Goal: Task Accomplishment & Management: Manage account settings

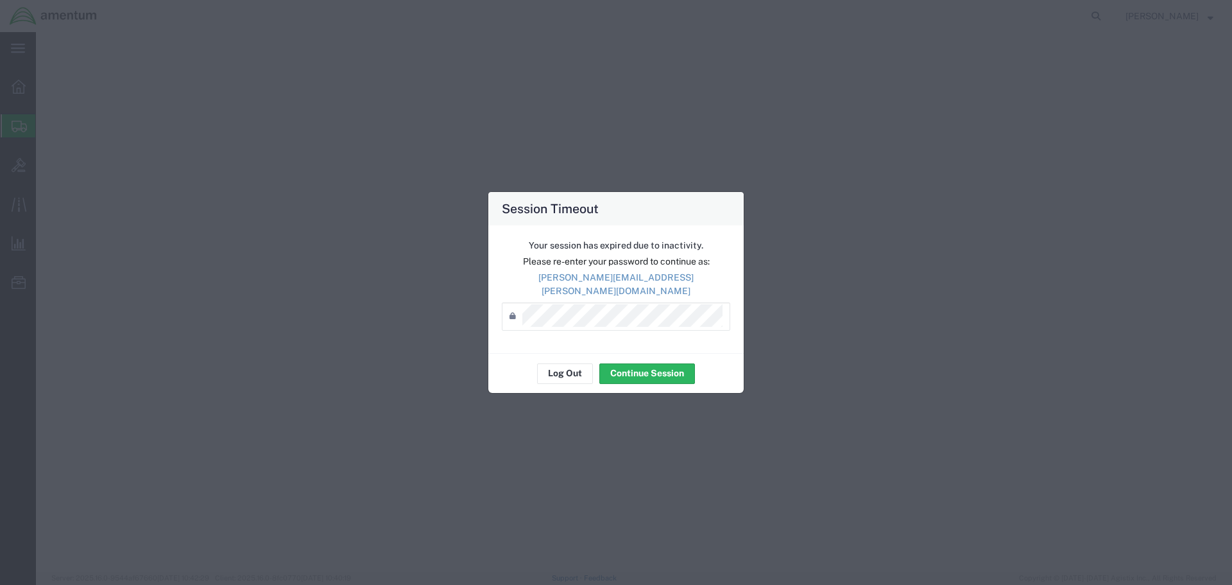
click at [629, 364] on button "Continue Session" at bounding box center [647, 373] width 96 height 21
select select
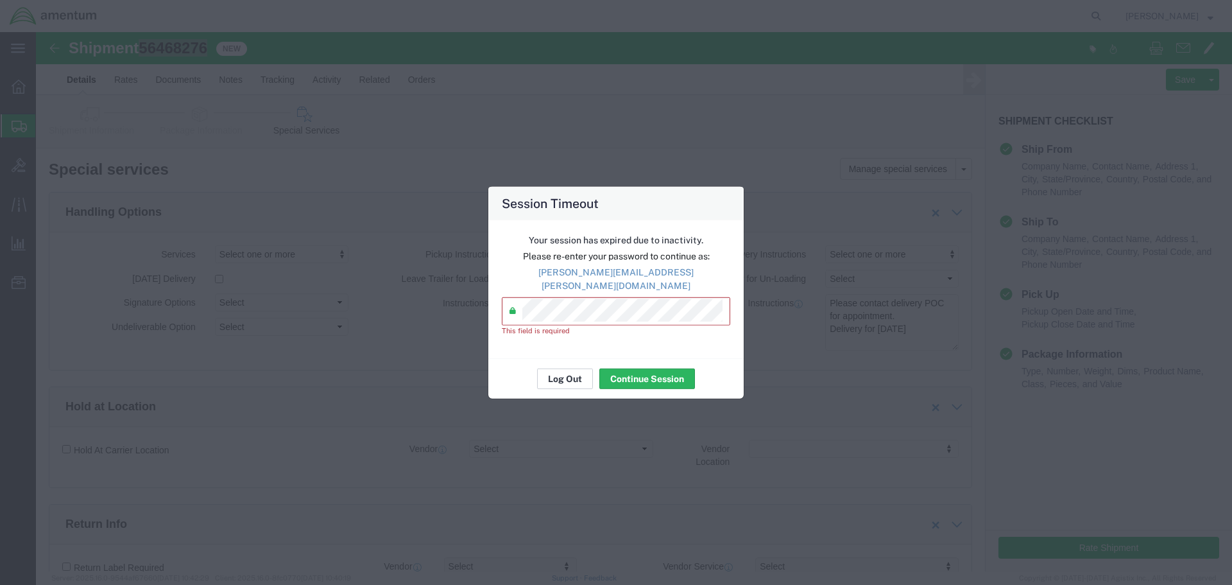
click at [580, 368] on button "Log Out" at bounding box center [565, 378] width 56 height 21
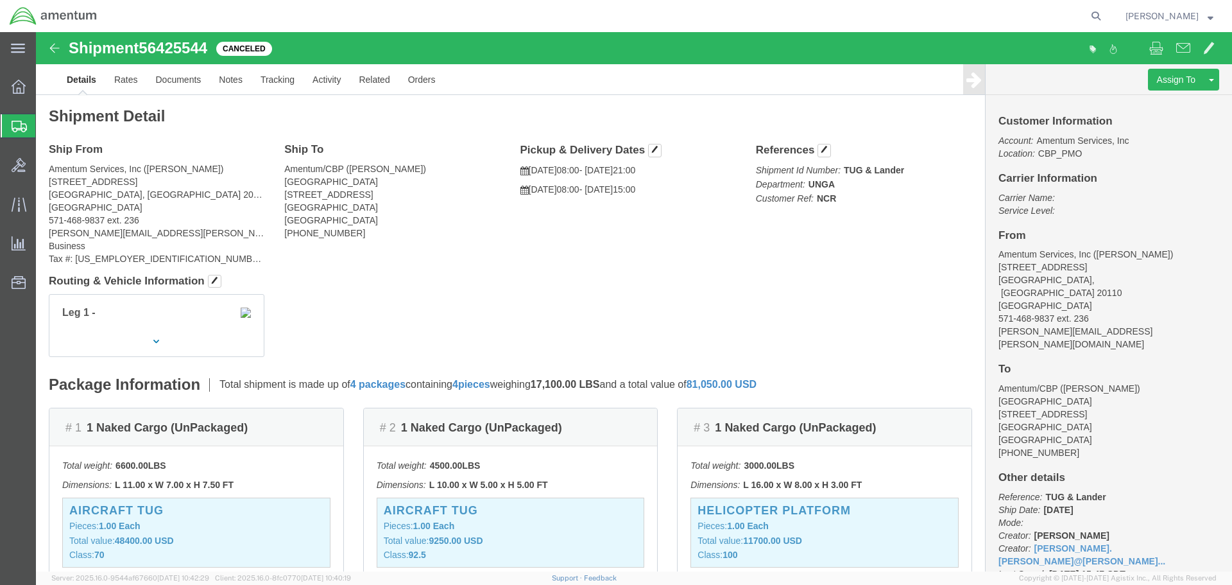
click at [1105, 15] on icon at bounding box center [1096, 16] width 18 height 18
paste input "56468276"
type input "56468276"
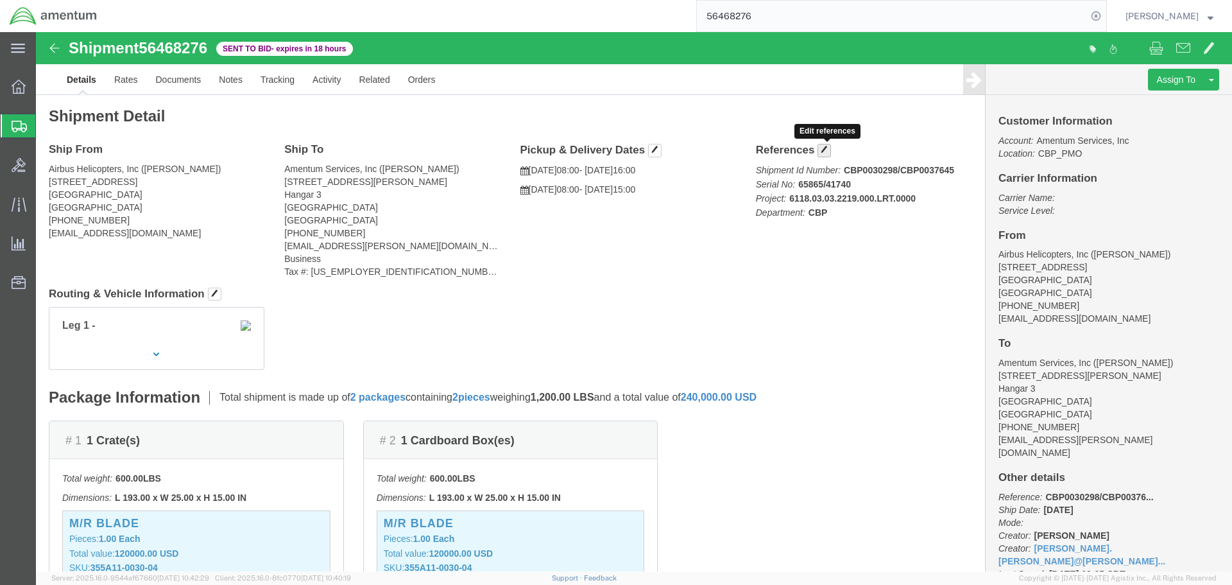
drag, startPoint x: 788, startPoint y: 123, endPoint x: 801, endPoint y: 173, distance: 51.8
click button "button"
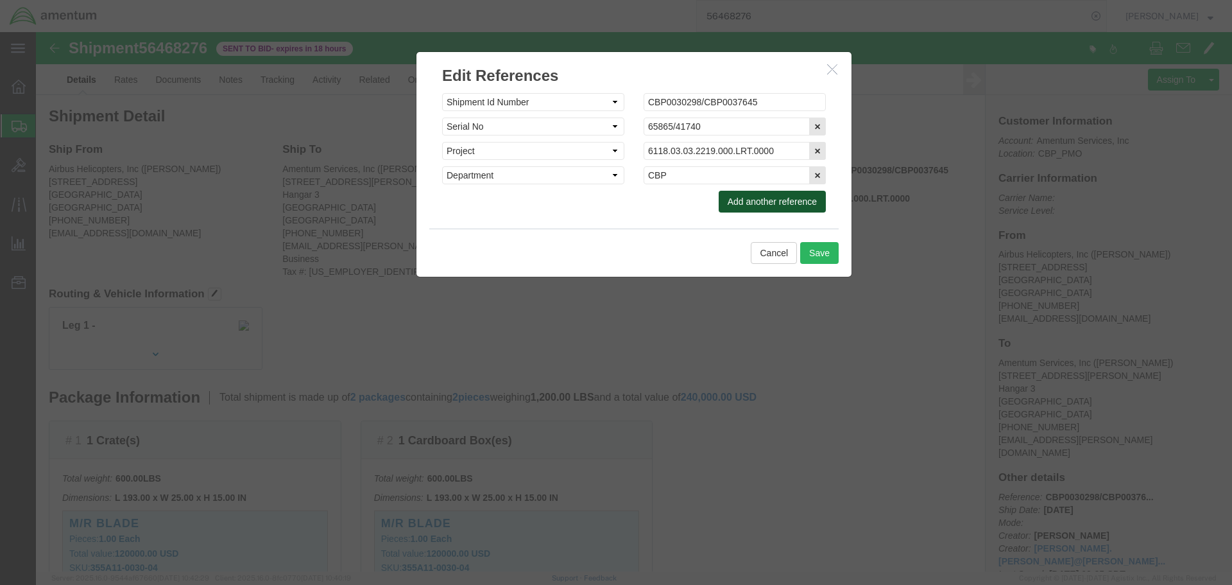
click button "Add another reference"
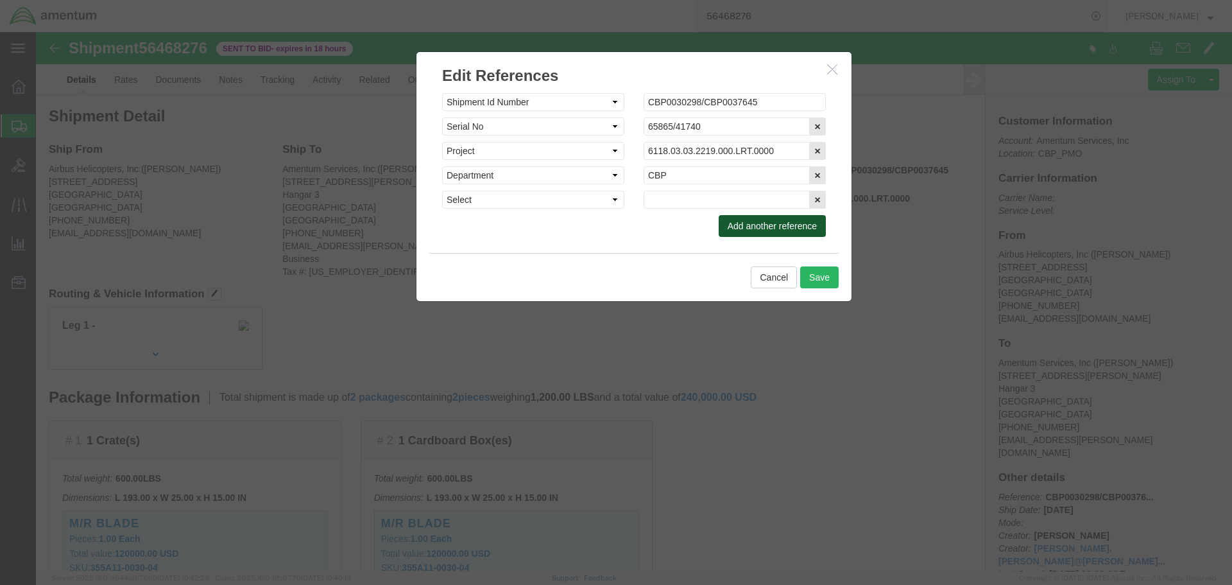
click button "Add another reference"
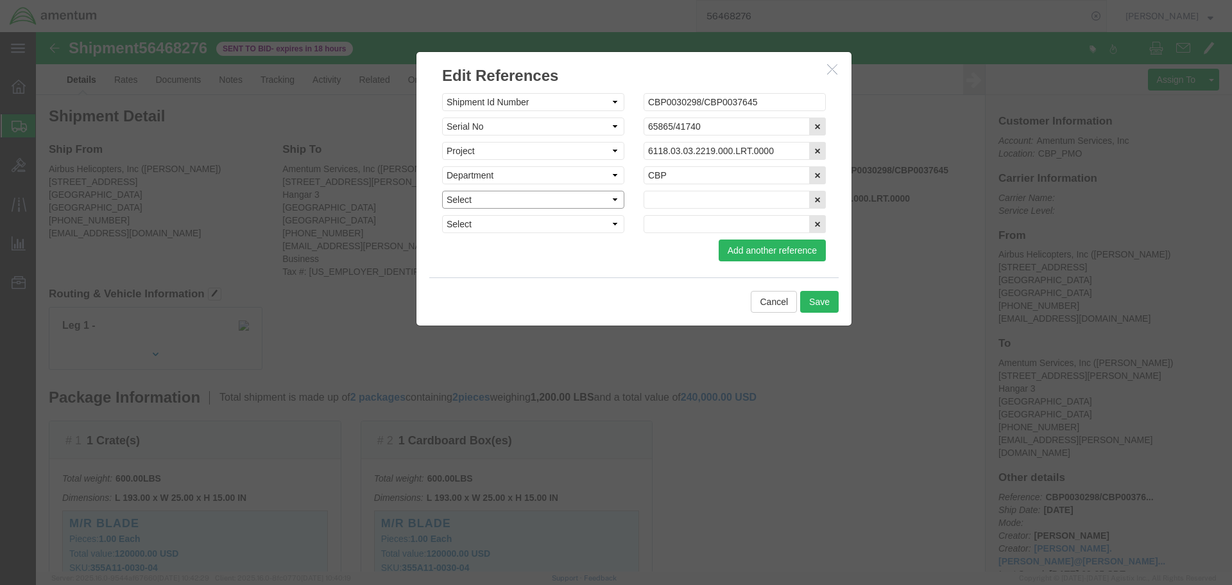
click select "Select Account Type Activity ID Airline Appointment Number ASN Batch Request # …"
select select "DELNUM"
click select "Select Account Type Activity ID Airline Appointment Number ASN Batch Request # …"
select select "PICKUPNUM"
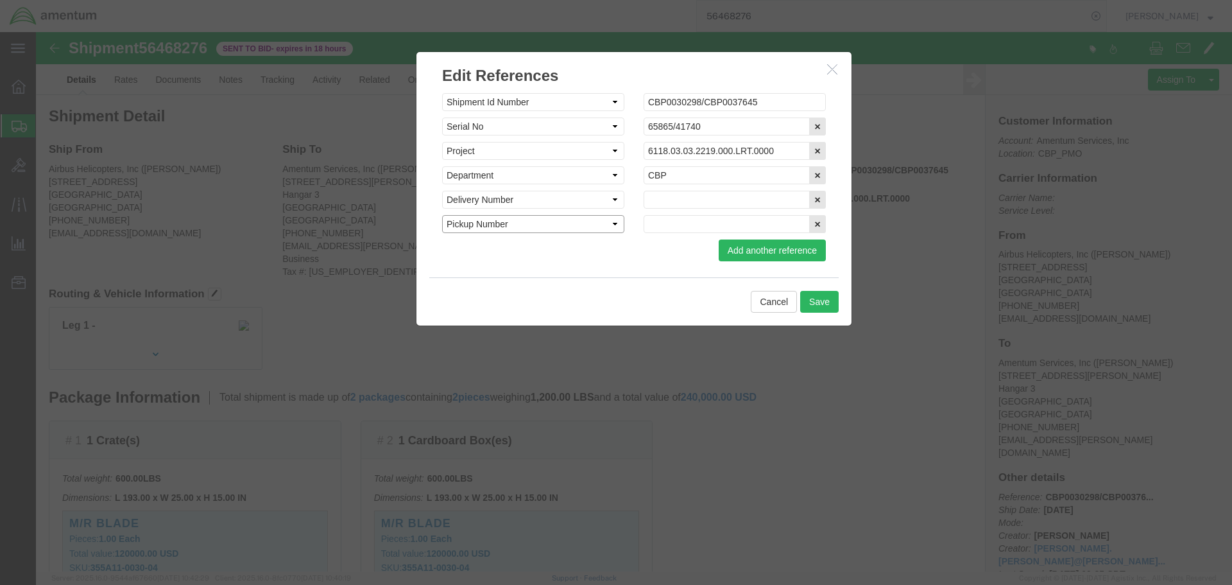
click select "Select Account Type Activity ID Airline Appointment Number ASN Batch Request # …"
click input "text"
paste input "855670070"
drag, startPoint x: 711, startPoint y: 166, endPoint x: 603, endPoint y: 162, distance: 108.5
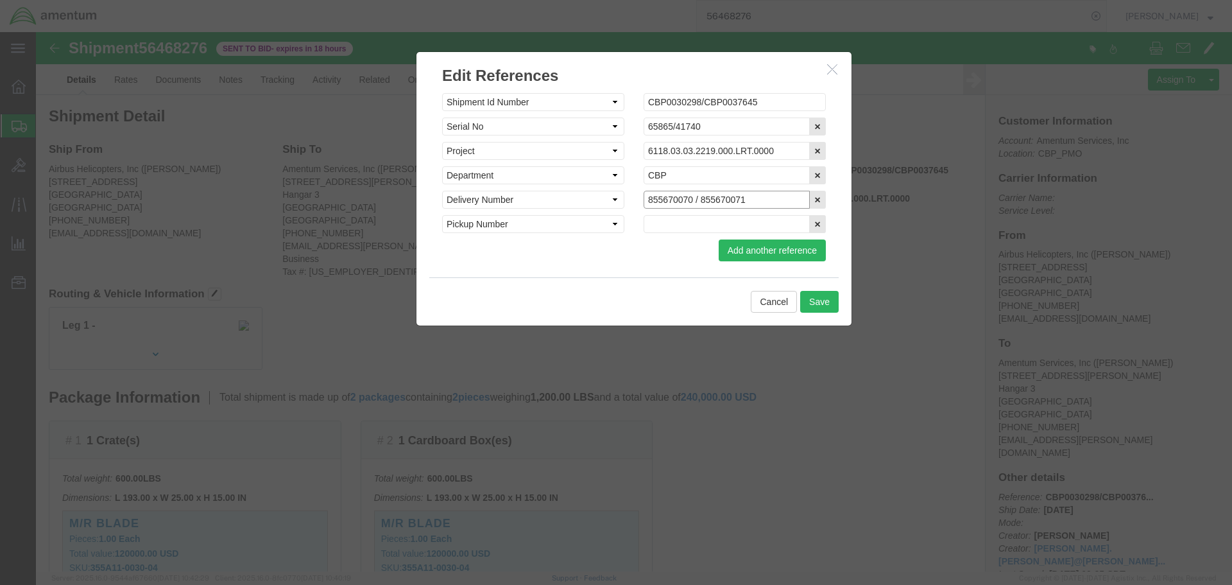
click input "855670070 / 855670071"
type input "855670070 / 855670071"
click input "text"
paste input "855670070 / 855670071"
type input "855670070 / 855670071"
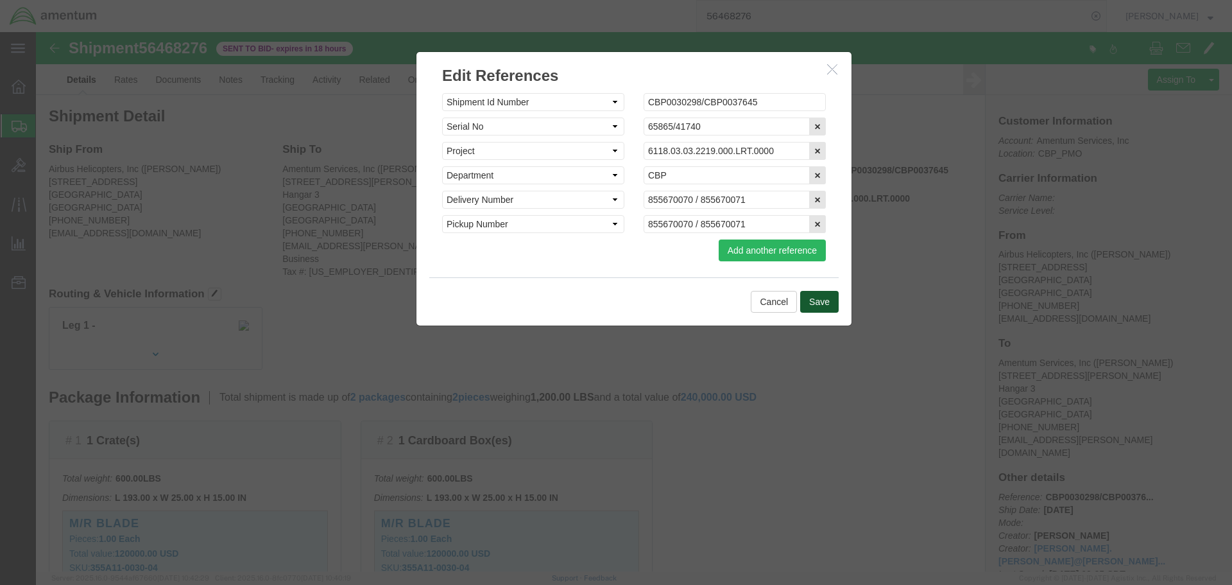
click button "Save"
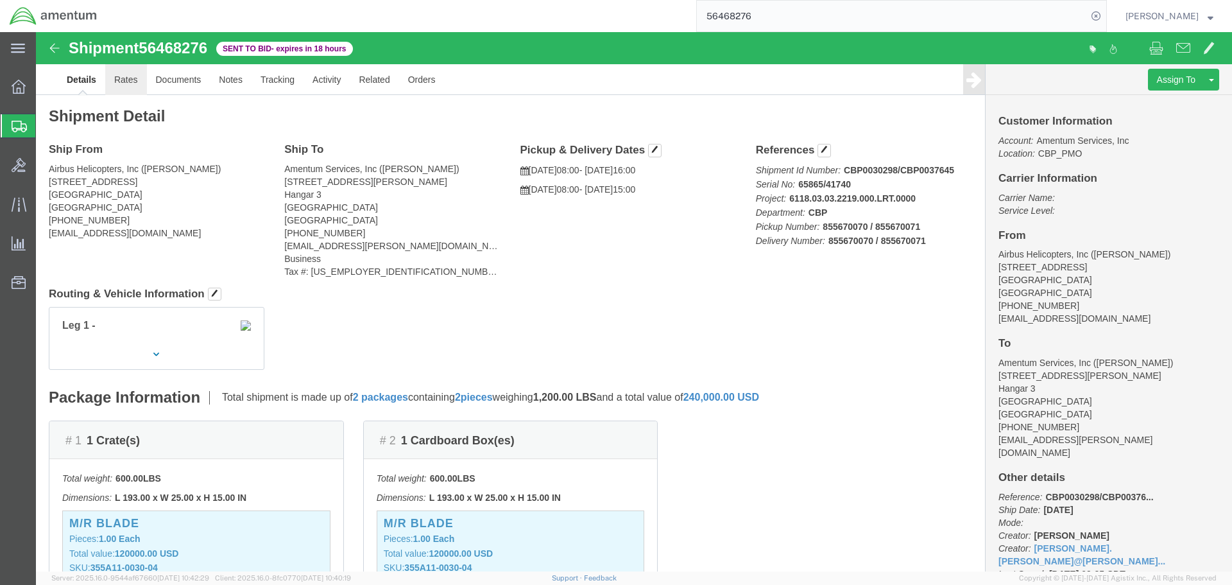
click link "Rates"
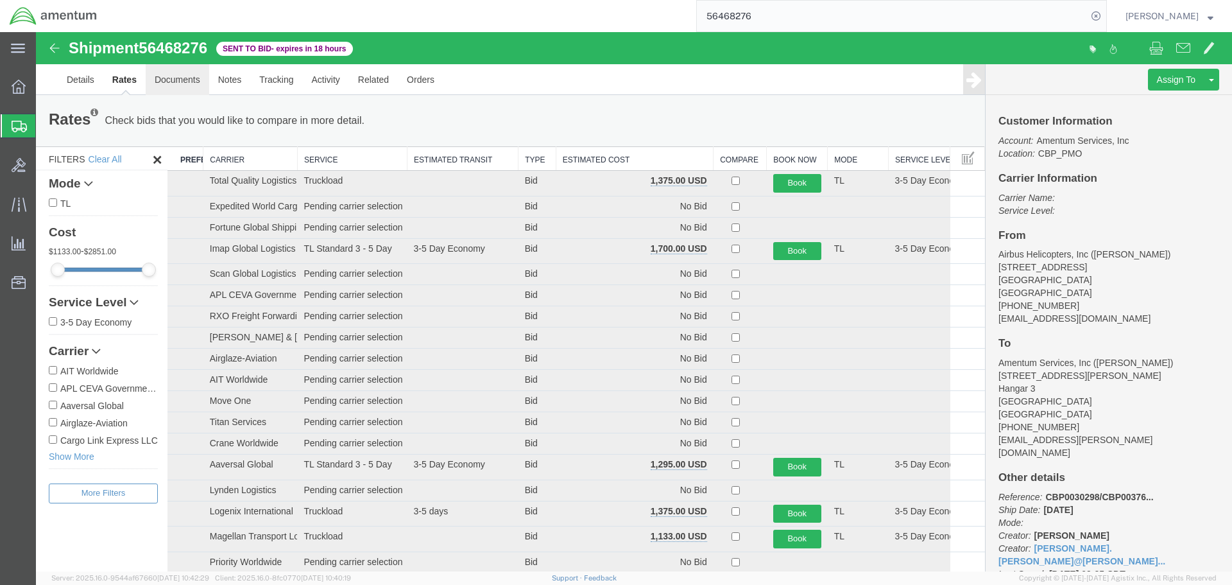
click at [184, 84] on link "Documents" at bounding box center [178, 79] width 64 height 31
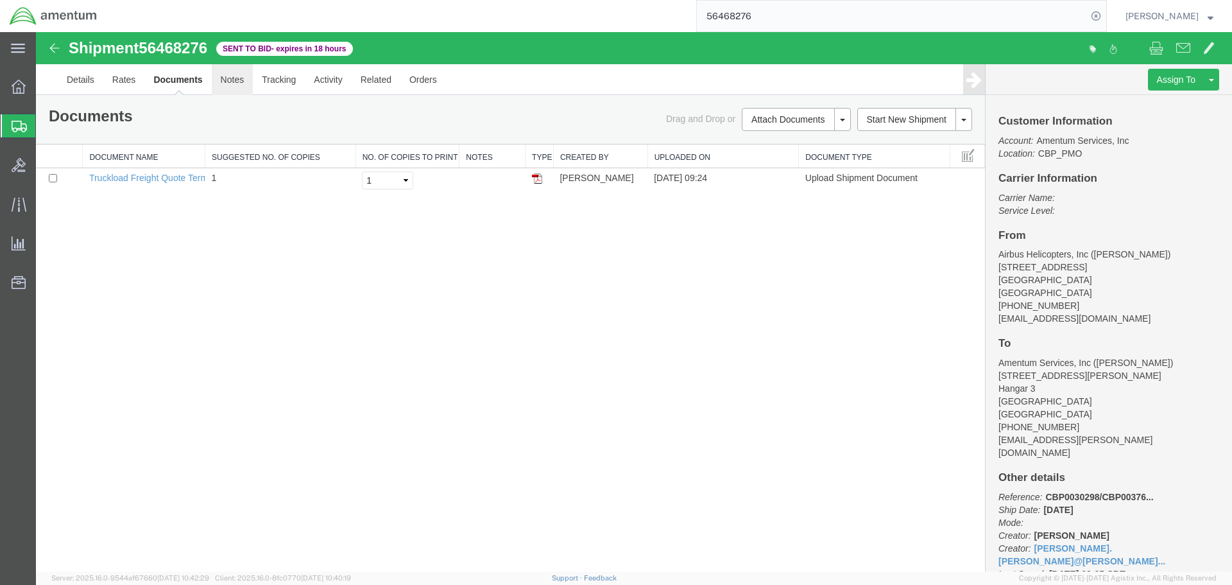
click at [235, 83] on link "Notes" at bounding box center [233, 79] width 42 height 31
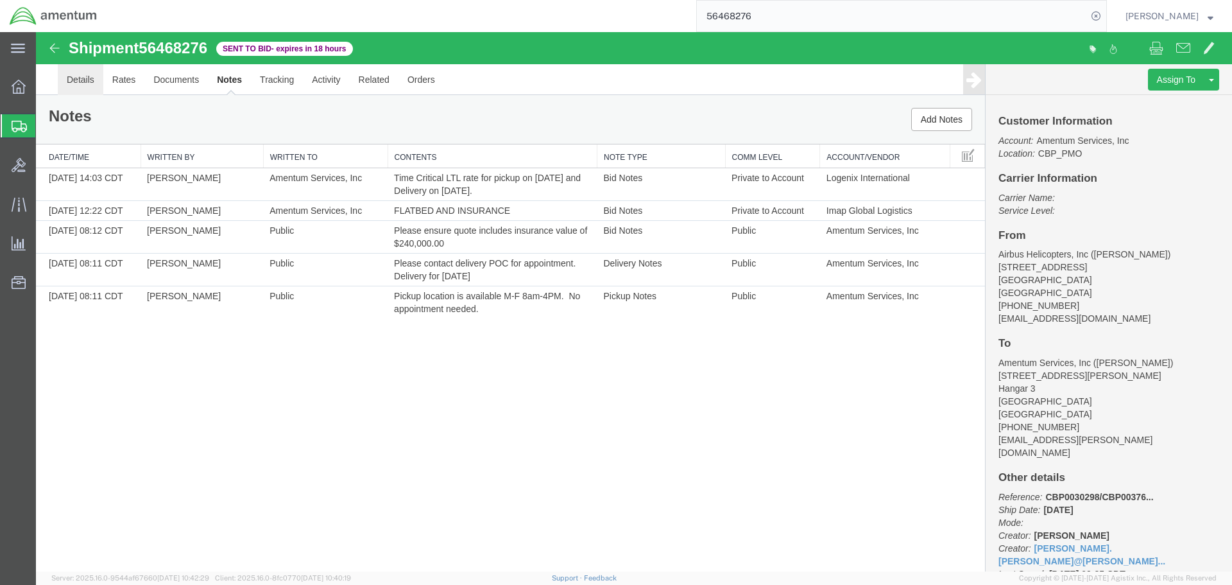
click at [83, 80] on link "Details" at bounding box center [81, 79] width 46 height 31
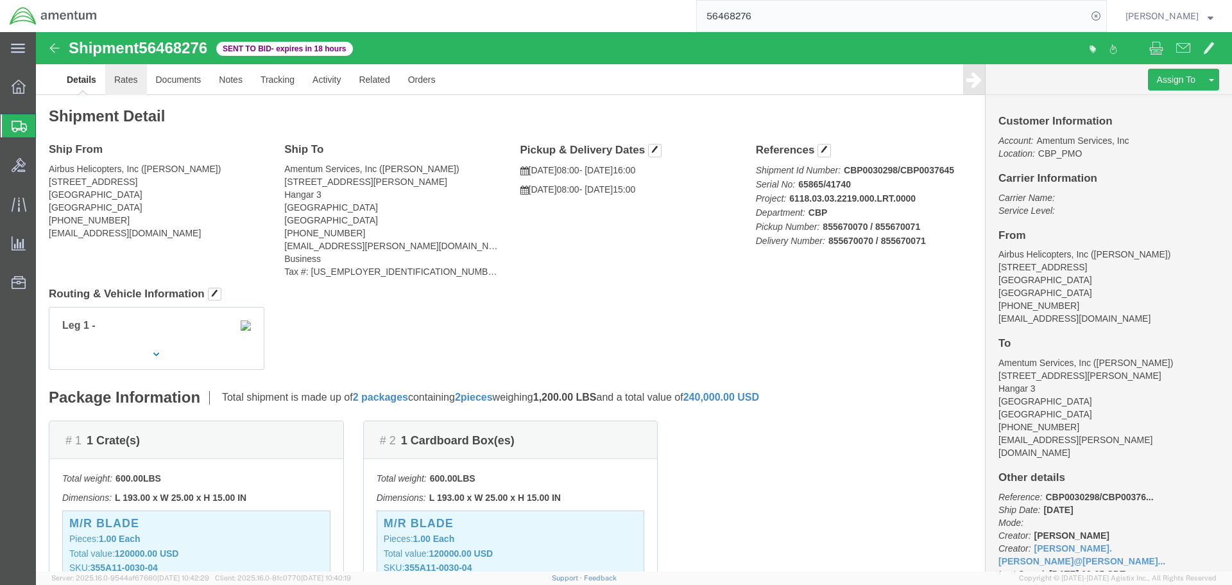
click link "Rates"
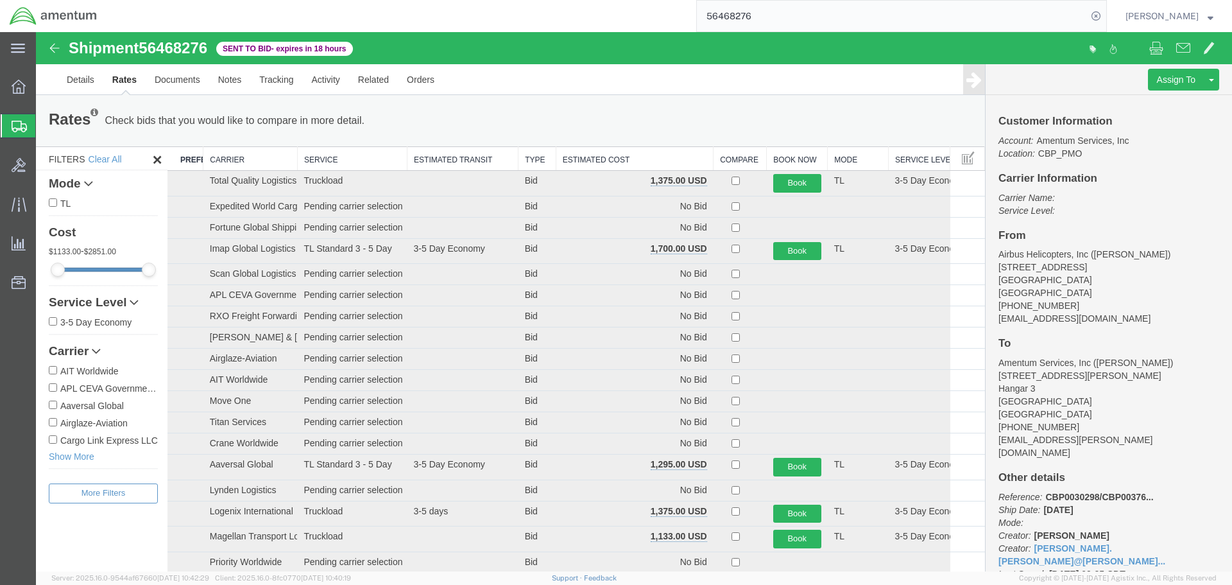
click at [651, 164] on th "Estimated Cost" at bounding box center [634, 159] width 157 height 24
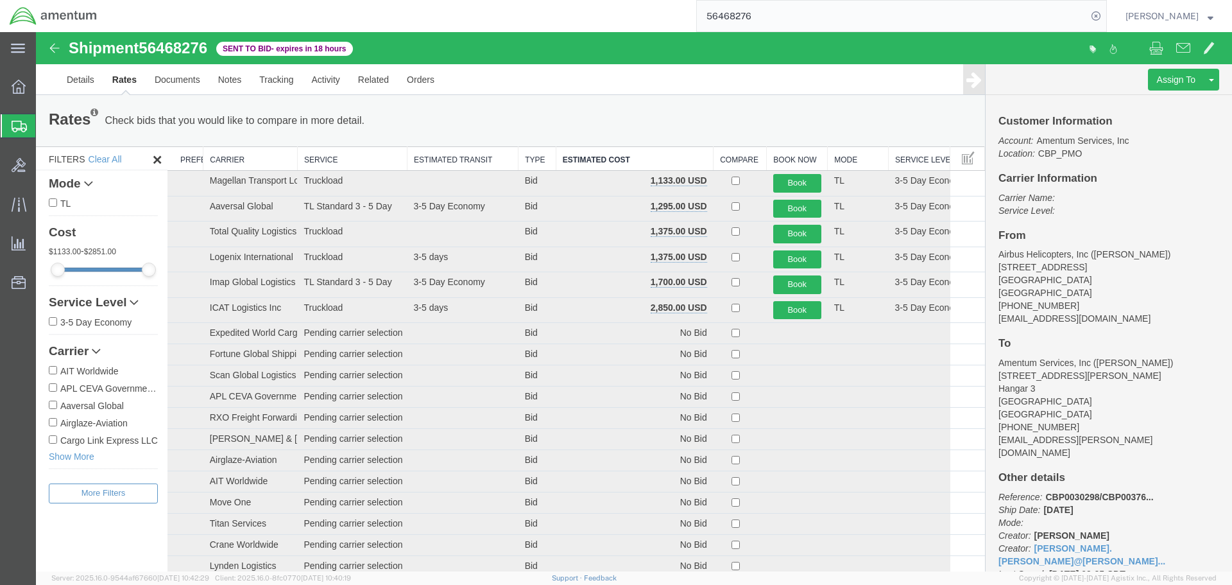
click at [298, 262] on td "Truckload" at bounding box center [352, 259] width 110 height 26
click at [301, 182] on td "Truckload" at bounding box center [352, 184] width 110 height 26
click at [244, 80] on link "Notes" at bounding box center [230, 79] width 42 height 31
